Goal: Manage account settings

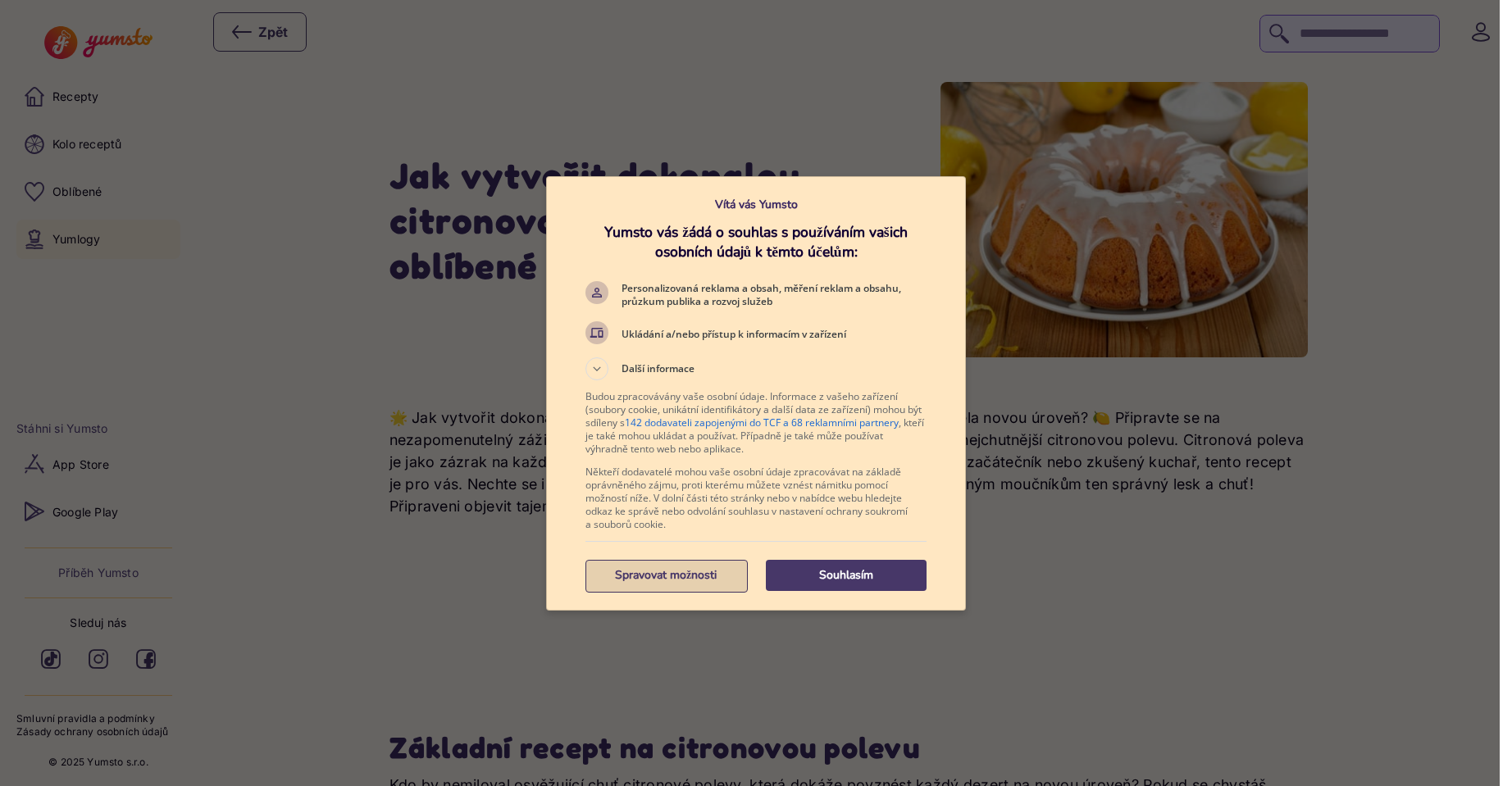
click at [641, 576] on p "Spravovat možnosti" at bounding box center [665, 575] width 160 height 17
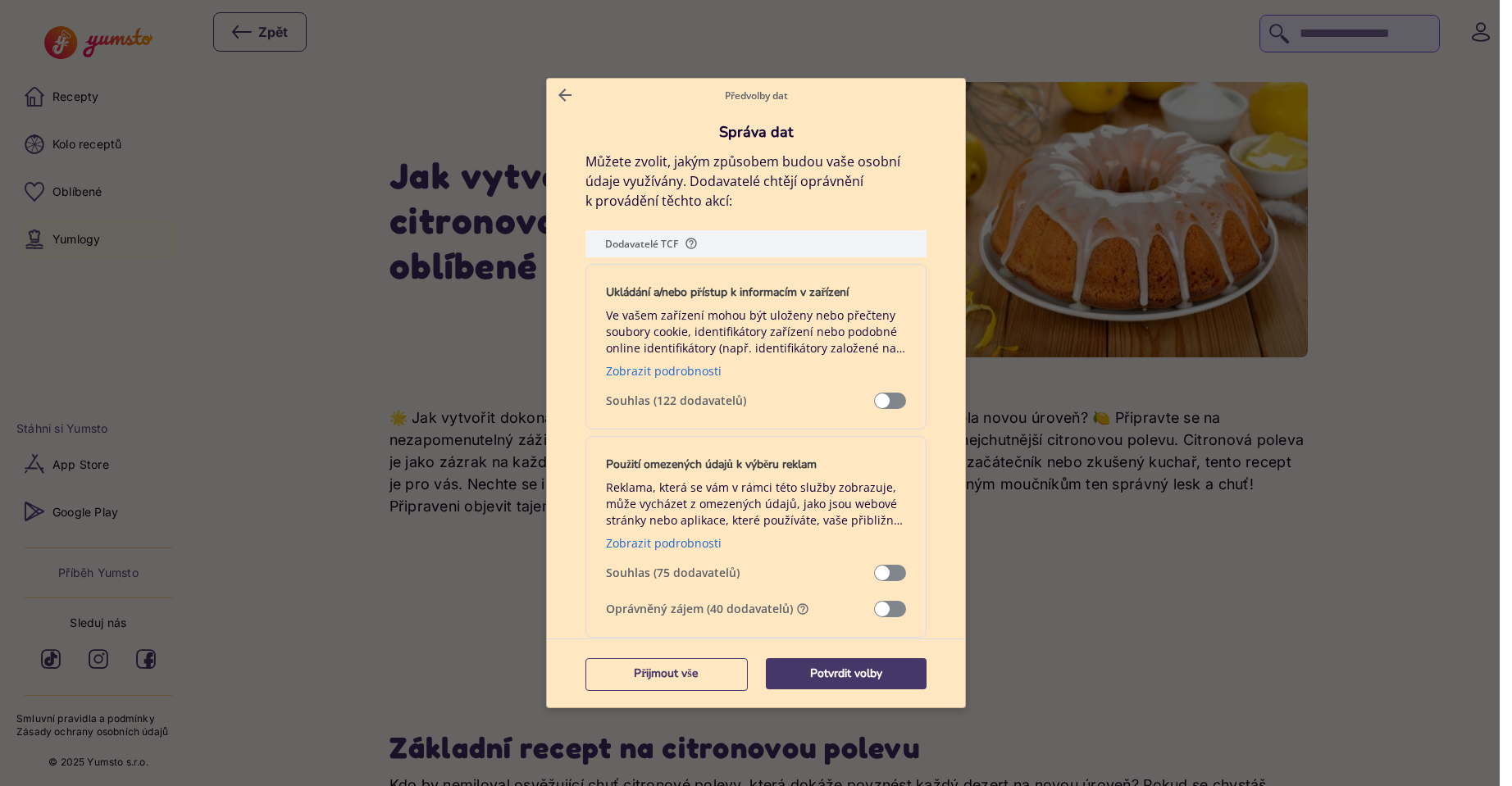
click at [889, 604] on span "Správa dat" at bounding box center [890, 609] width 32 height 17
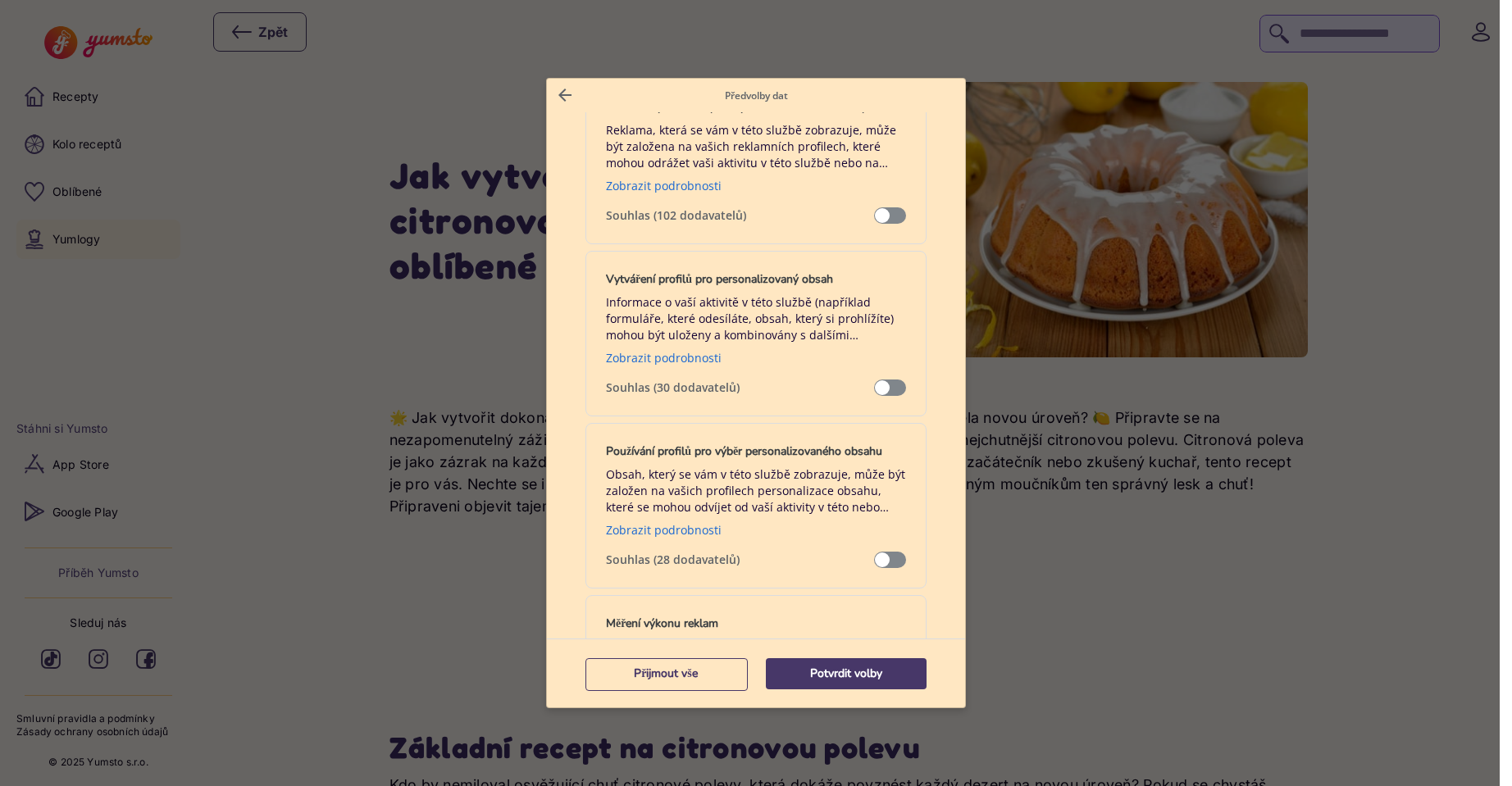
scroll to position [902, 0]
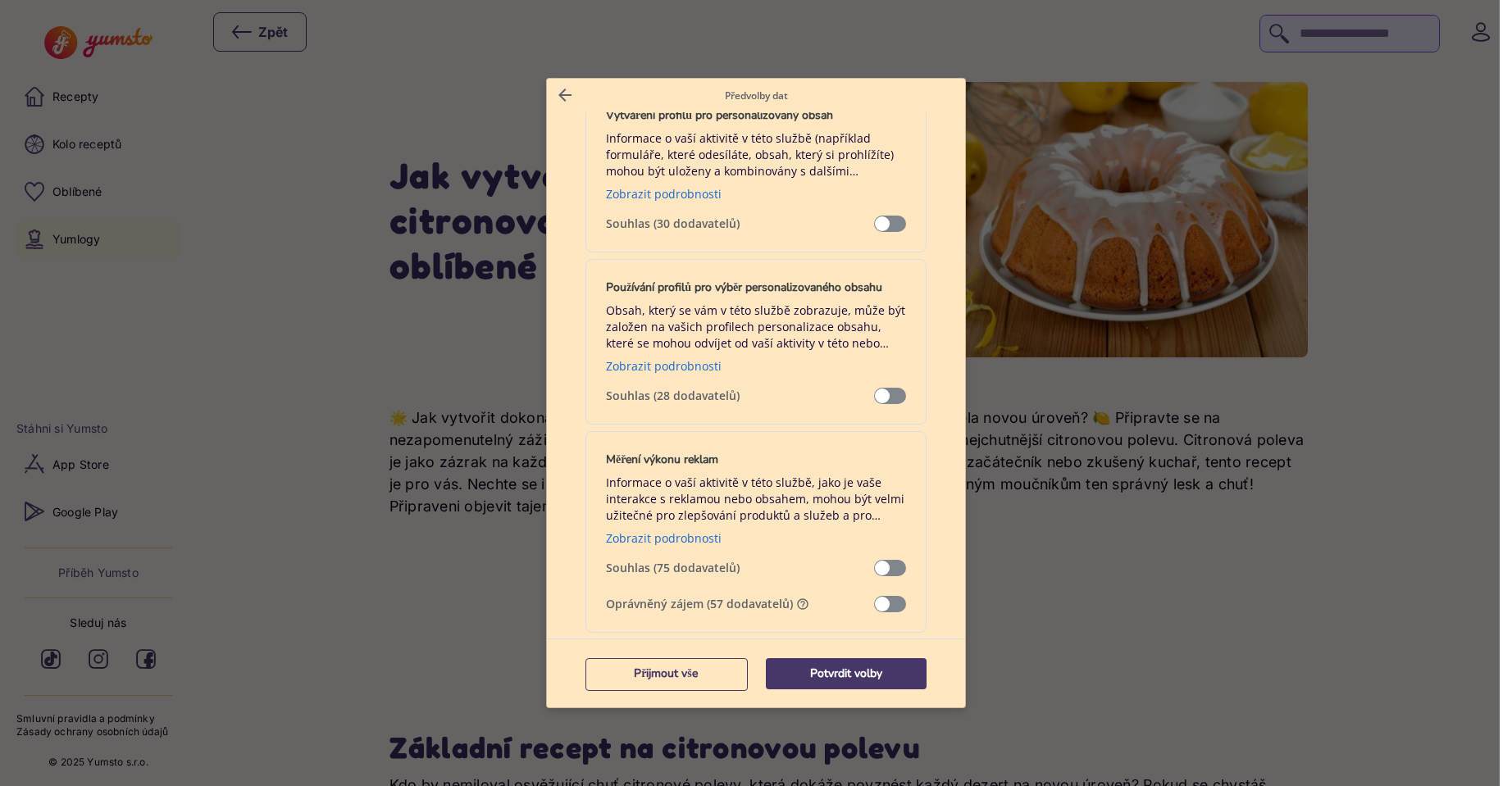
click at [891, 605] on span "Správa dat" at bounding box center [890, 604] width 32 height 17
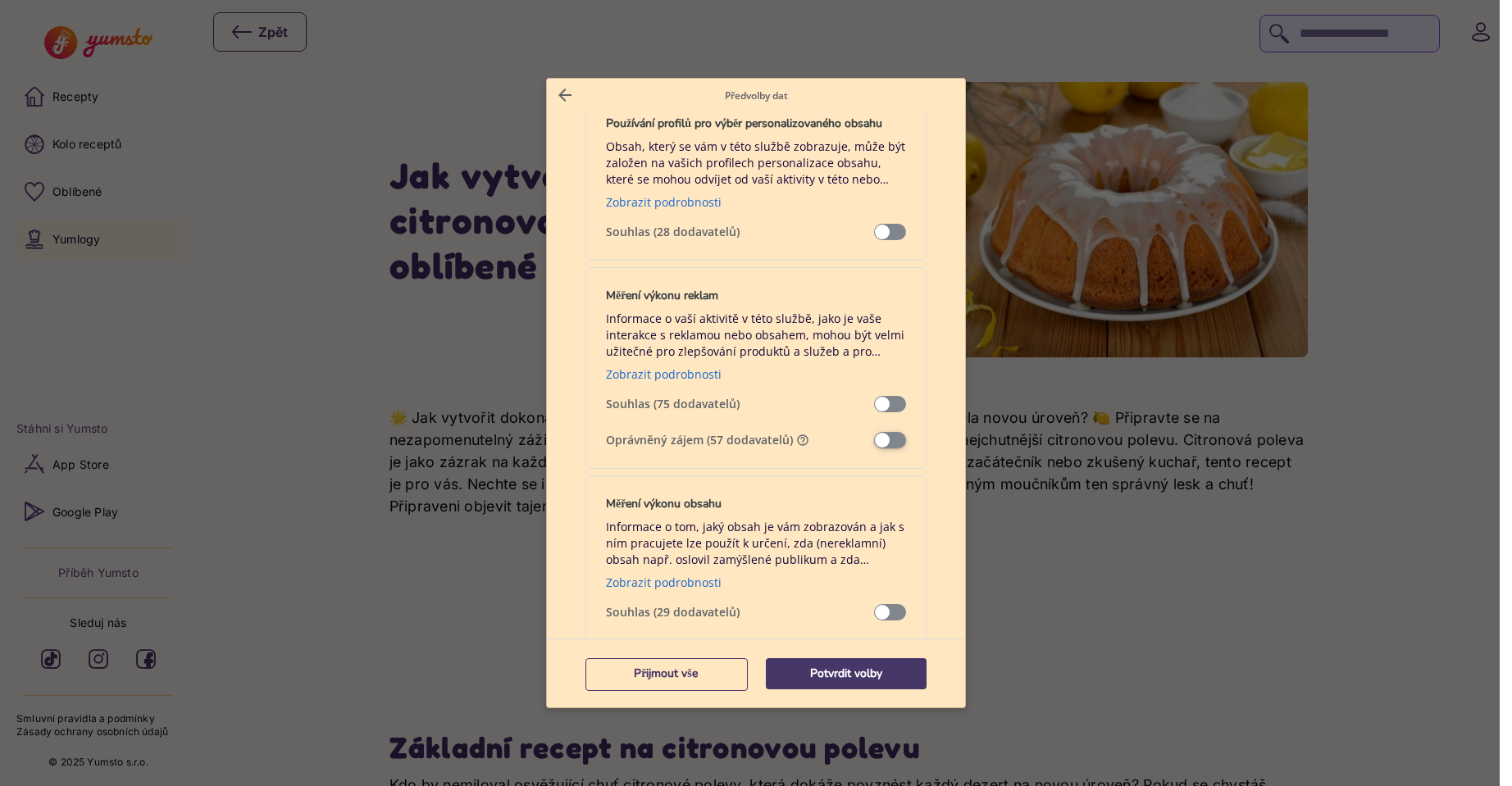
scroll to position [1229, 0]
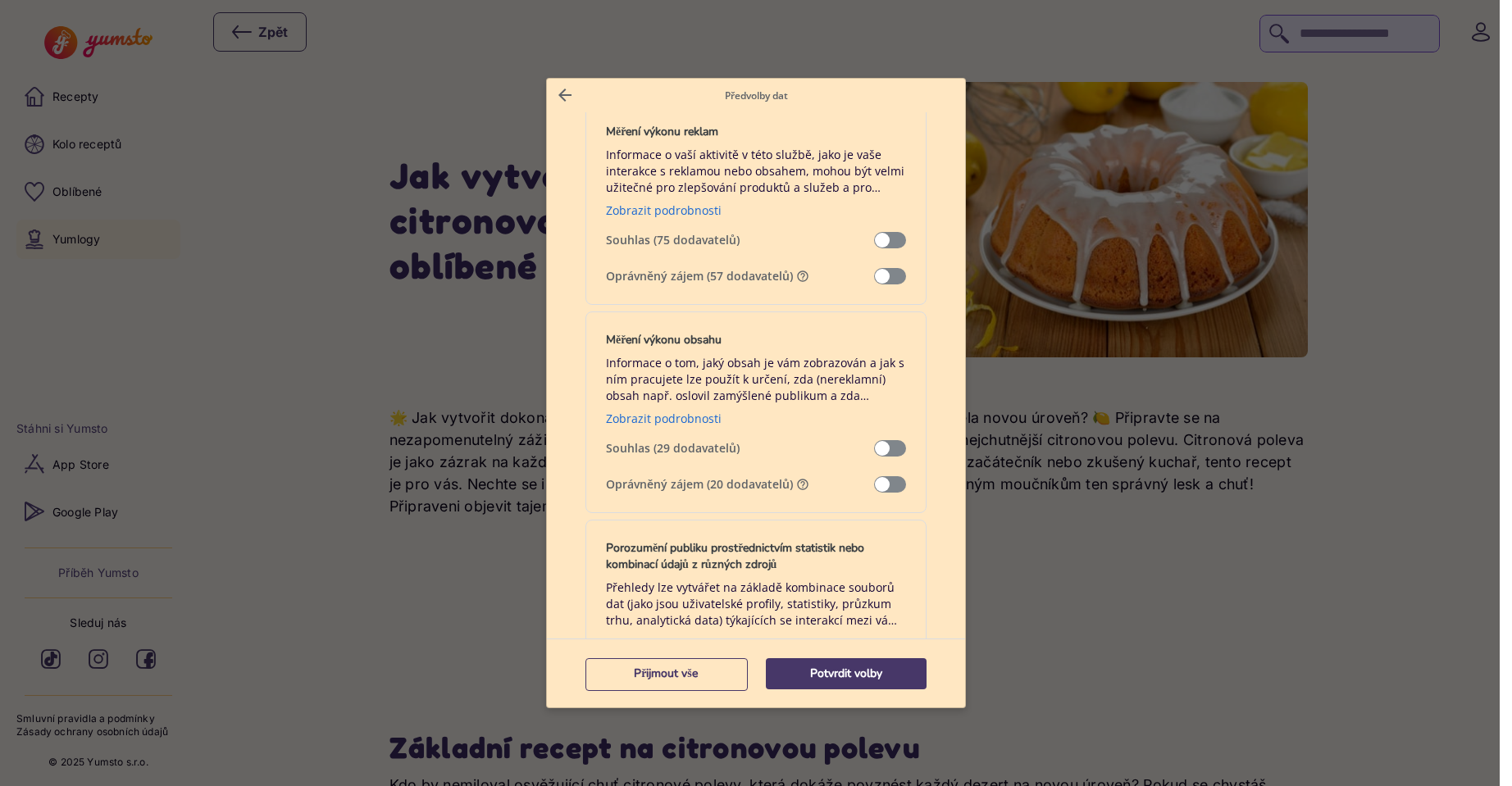
click at [886, 480] on span "Správa dat" at bounding box center [890, 484] width 32 height 17
click at [886, 479] on span "Správa dat" at bounding box center [890, 484] width 32 height 17
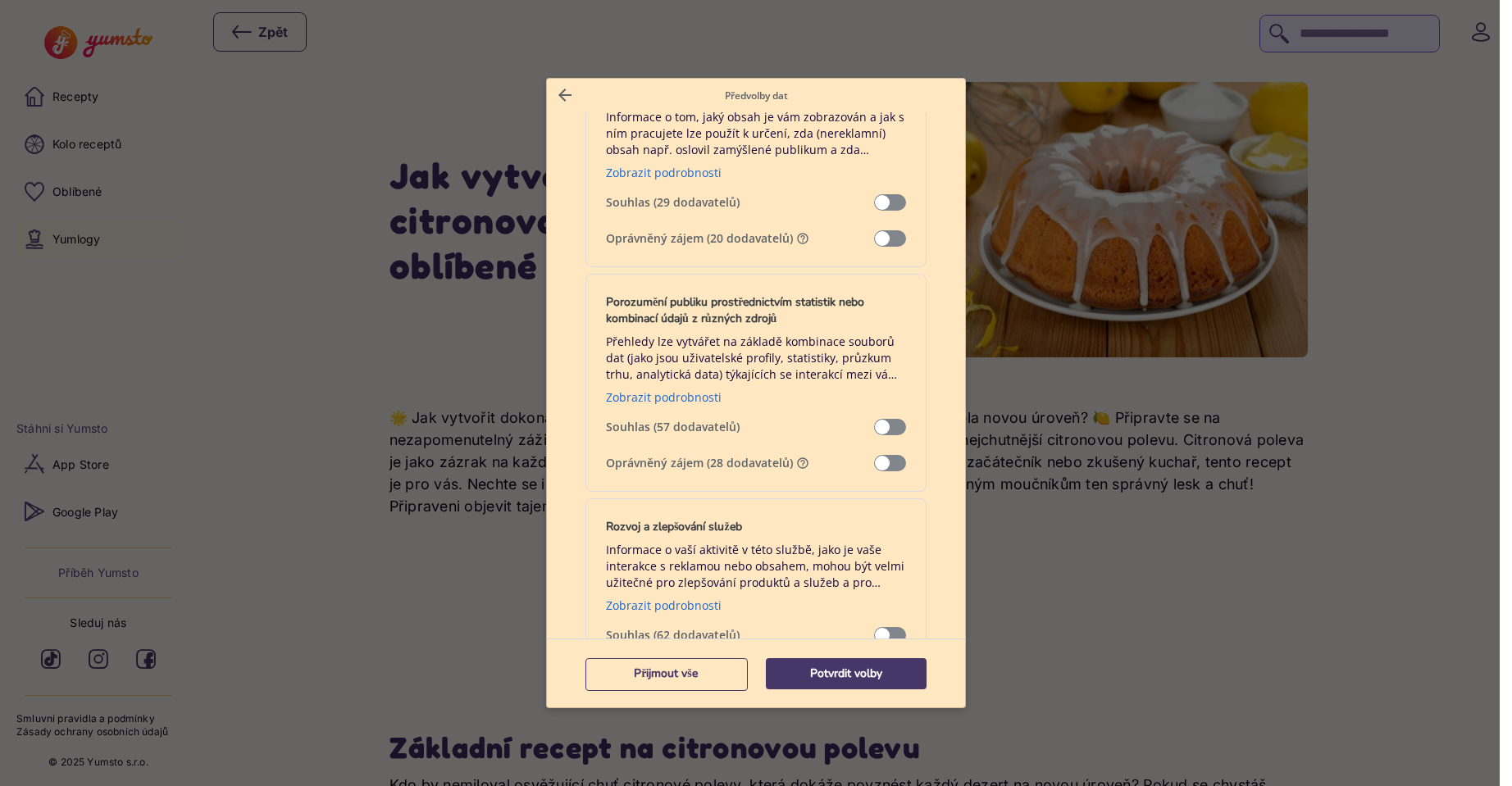
click at [890, 465] on span "Správa dat" at bounding box center [890, 463] width 32 height 17
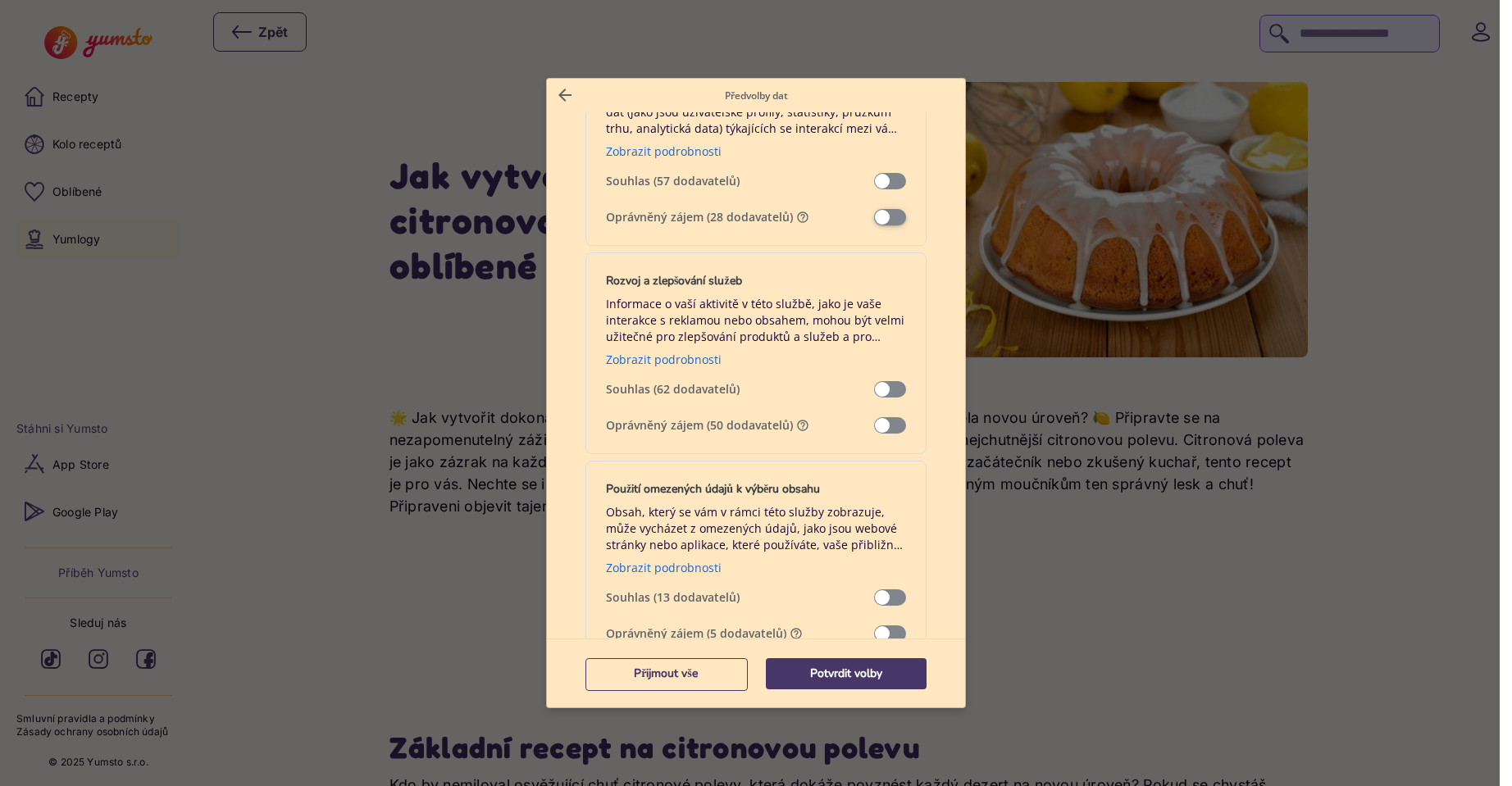
scroll to position [1885, 0]
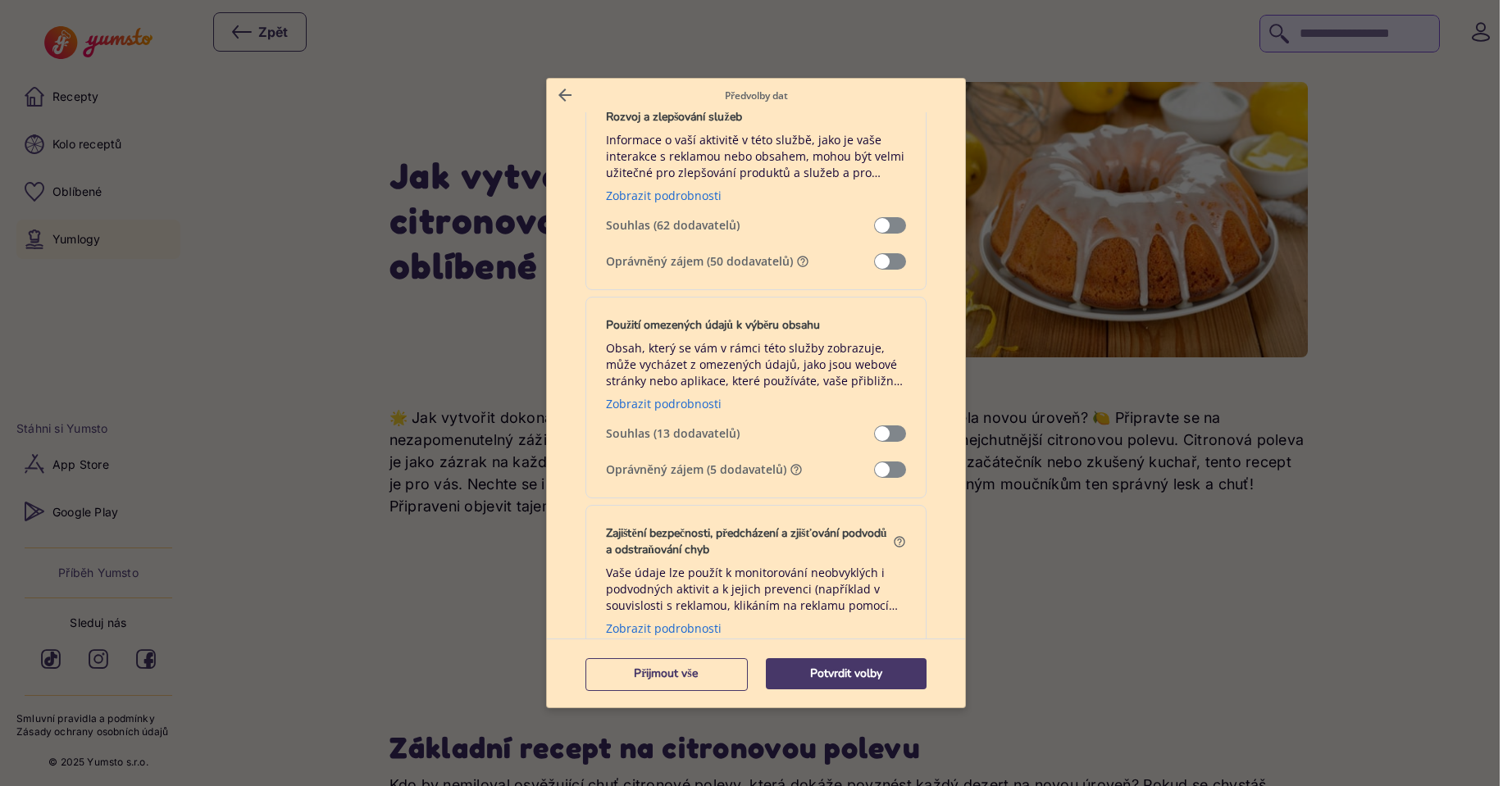
click at [888, 467] on span "Správa dat" at bounding box center [890, 469] width 32 height 17
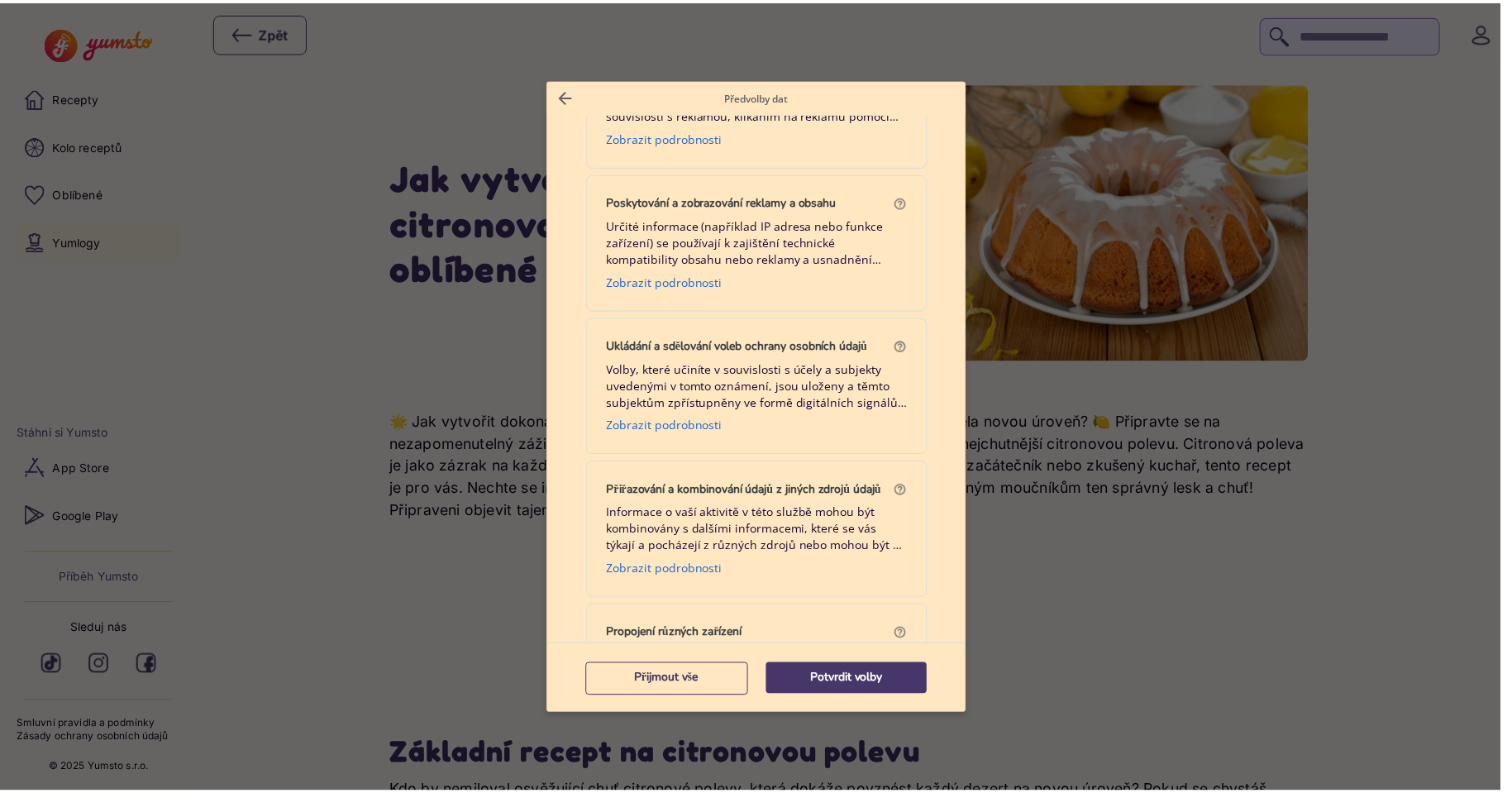
scroll to position [2647, 0]
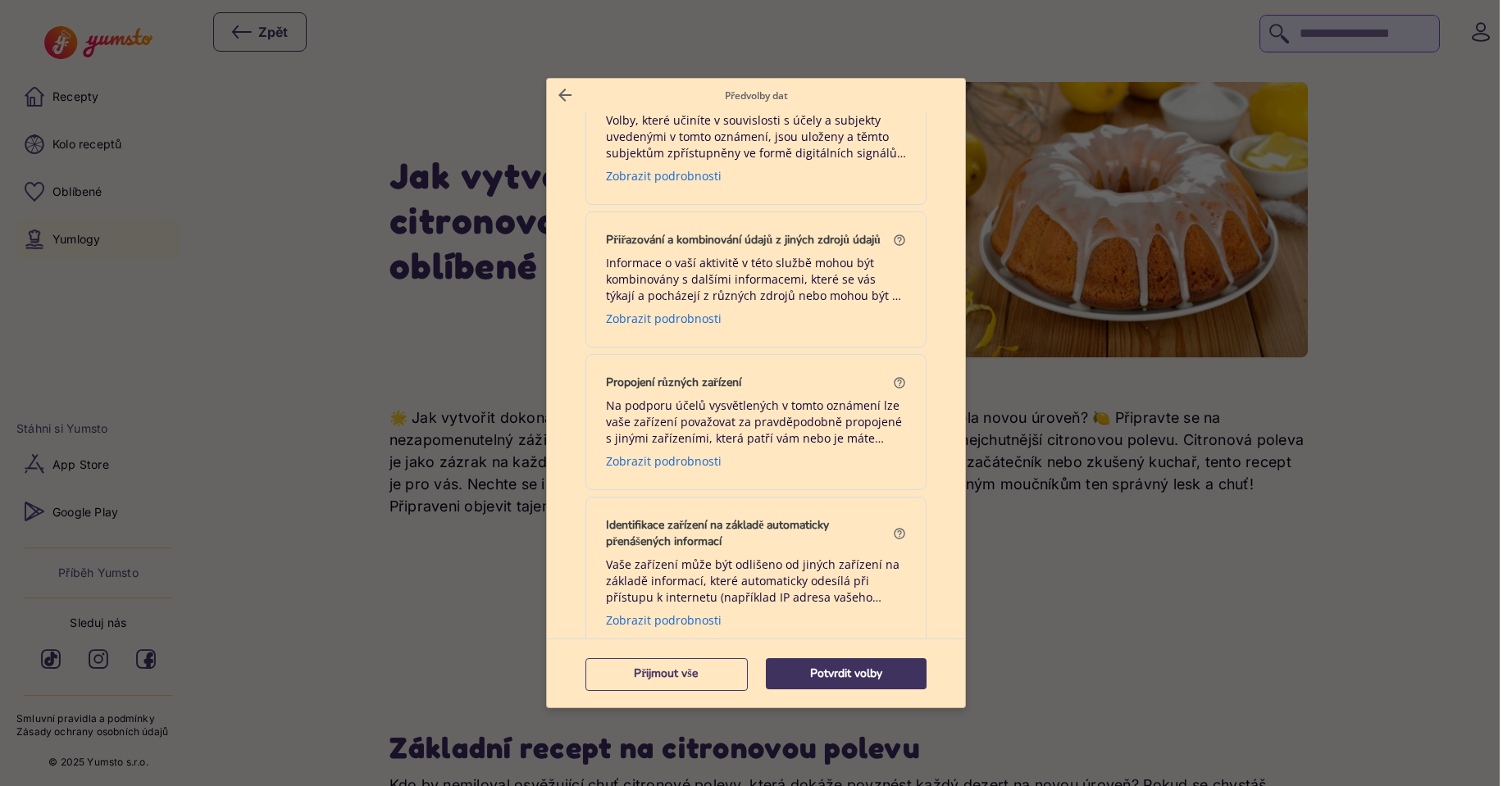
click at [838, 674] on p "Potvrdit volby" at bounding box center [846, 673] width 160 height 17
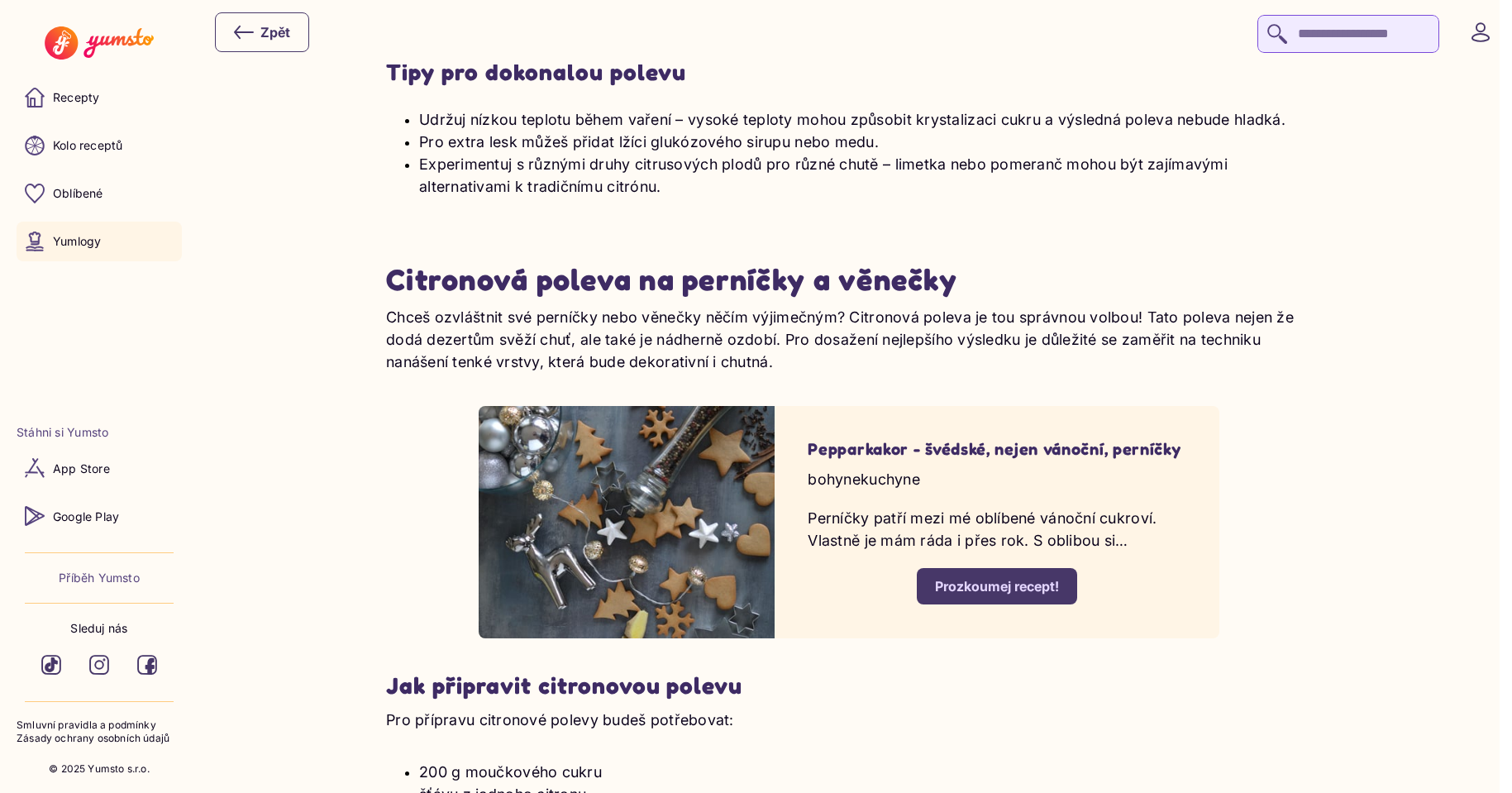
scroll to position [1488, 0]
